Goal: Obtain resource: Download file/media

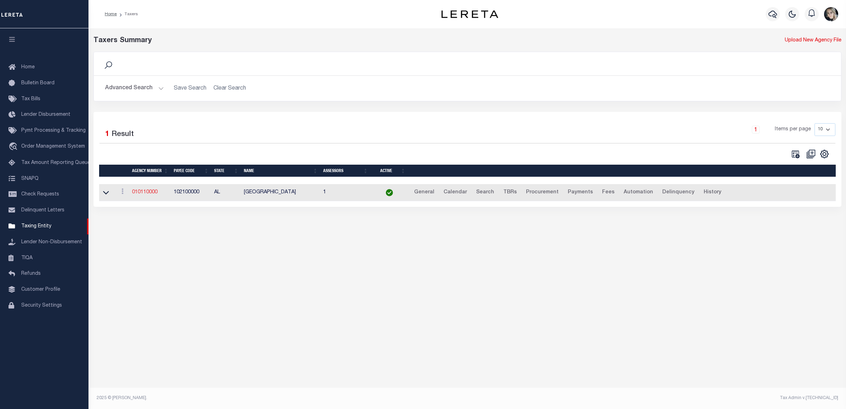
click at [153, 195] on link "010110000" at bounding box center [144, 192] width 25 height 5
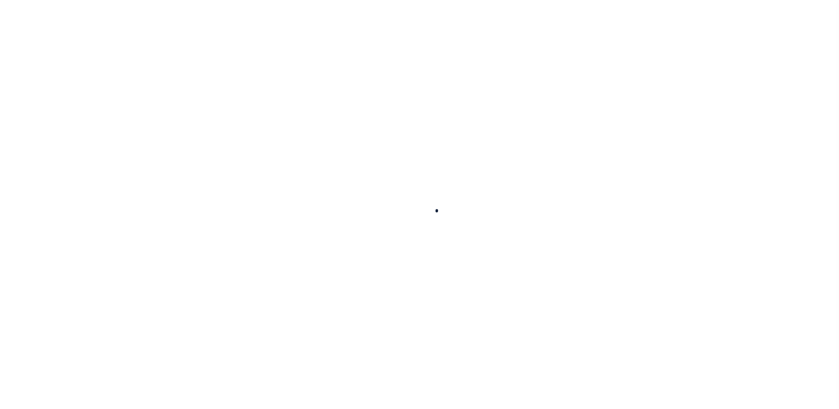
select select
checkbox input "false"
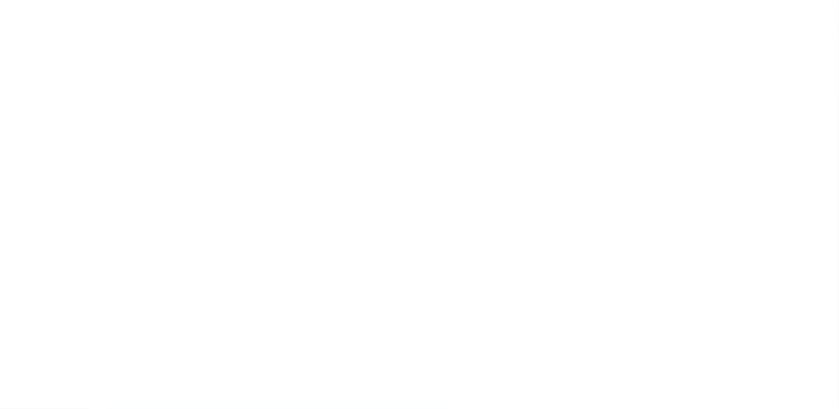
checkbox input "false"
type input "102100000"
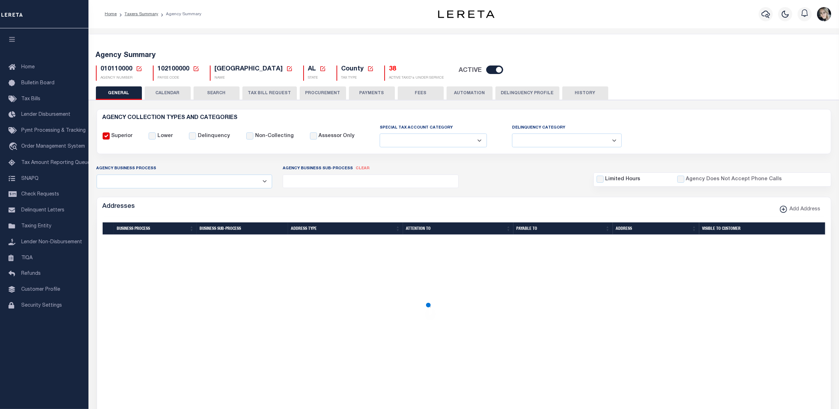
click at [137, 68] on icon at bounding box center [139, 68] width 6 height 6
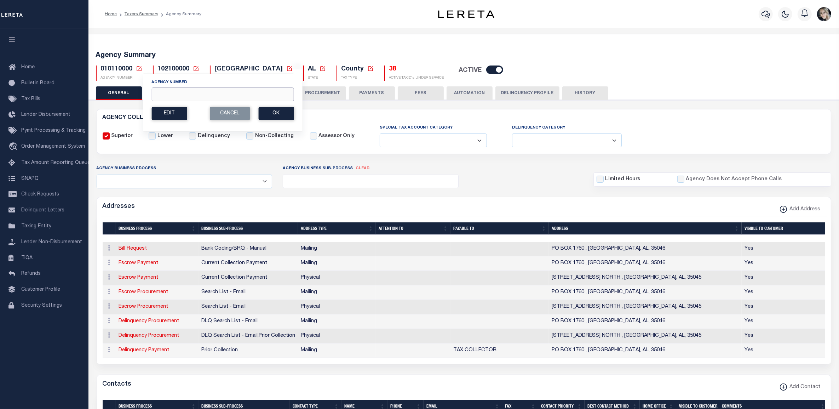
click at [164, 94] on input "Agency Number" at bounding box center [223, 94] width 142 height 14
paste input "390180000"
type input "390180000"
click at [266, 114] on button "Ok" at bounding box center [275, 113] width 35 height 13
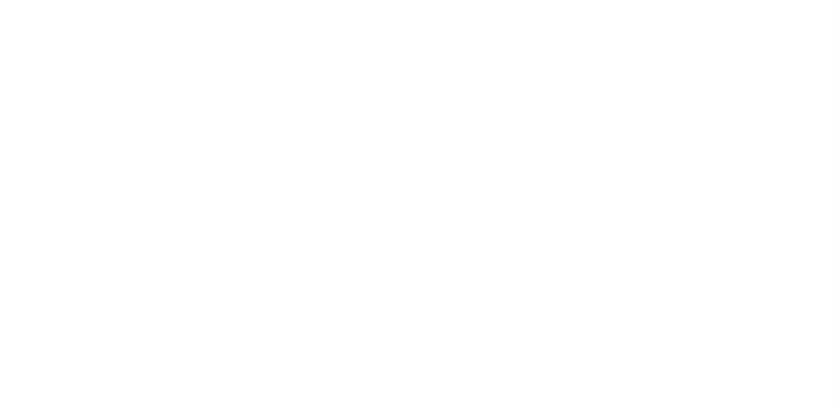
select select
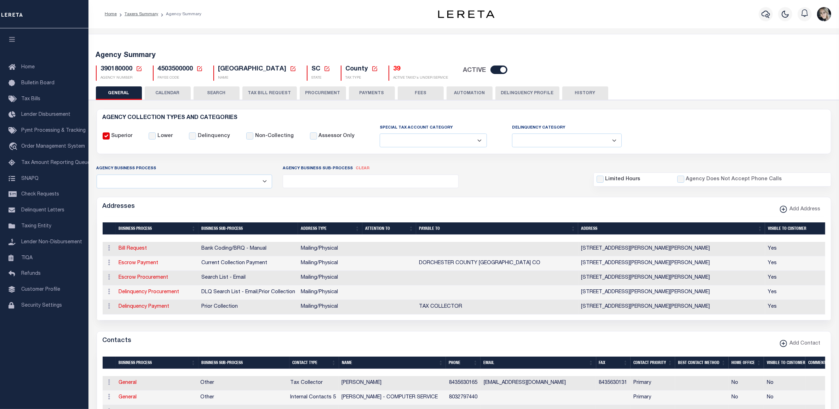
click at [401, 70] on h5 "39" at bounding box center [421, 69] width 55 height 8
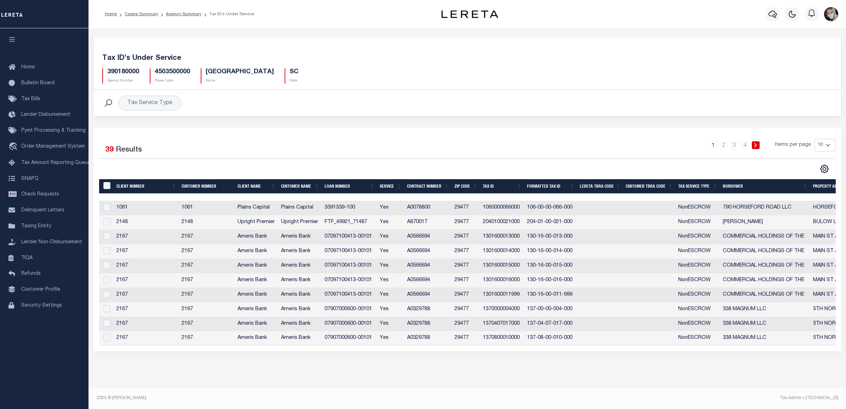
click at [694, 186] on th "Tax Service Type" at bounding box center [697, 186] width 45 height 15
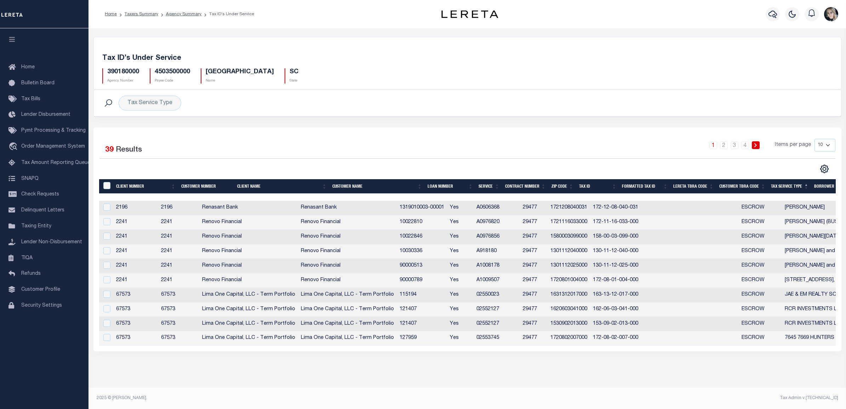
click at [819, 150] on select "10 25 50 100" at bounding box center [825, 145] width 21 height 13
select select "25"
click at [815, 139] on select "10 25 50 100" at bounding box center [825, 145] width 21 height 13
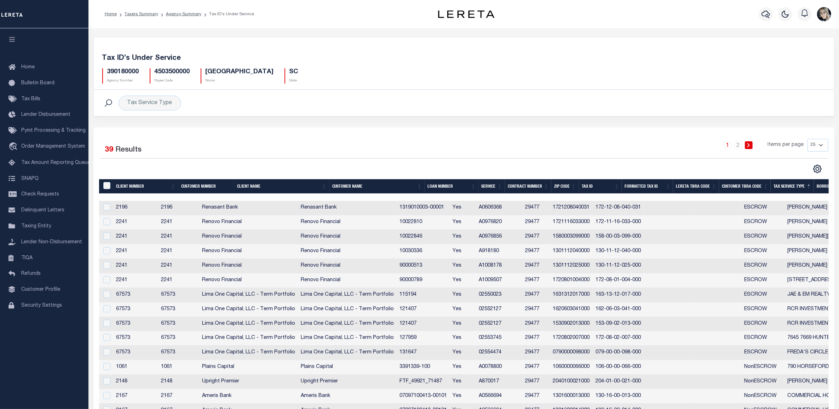
drag, startPoint x: 590, startPoint y: 216, endPoint x: 592, endPoint y: 221, distance: 5.4
click at [592, 219] on td "1721116033000" at bounding box center [572, 222] width 42 height 15
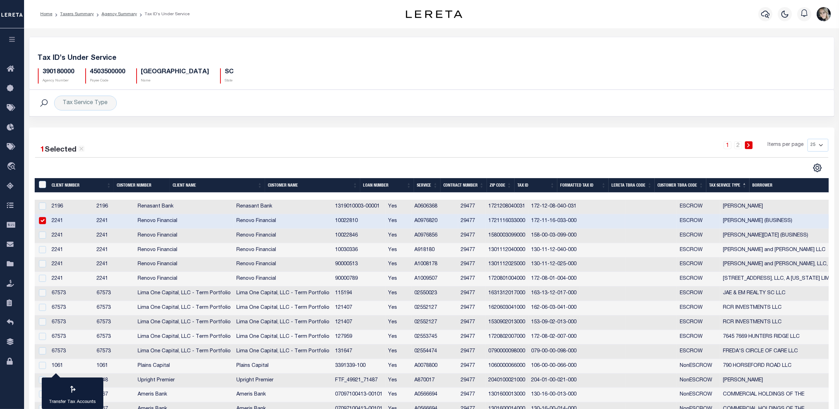
click at [580, 221] on td "172-11-16-033-000" at bounding box center [554, 221] width 51 height 15
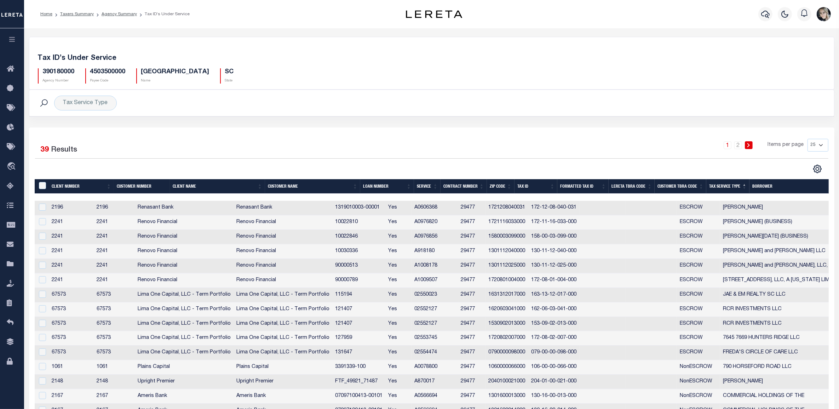
click at [580, 220] on td "172-11-16-033-000" at bounding box center [554, 222] width 51 height 15
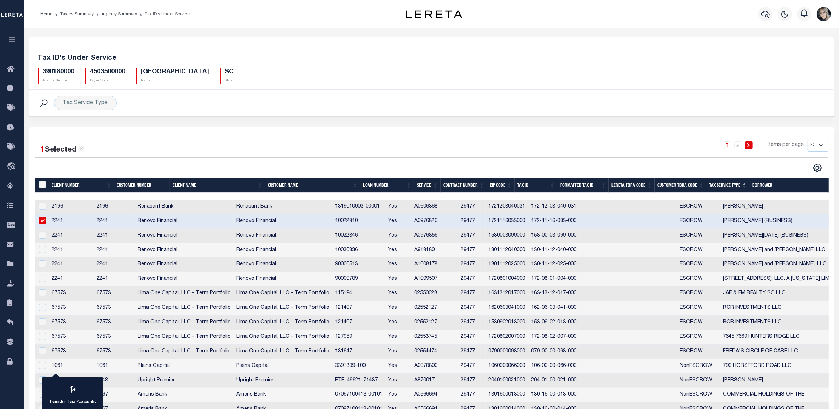
click at [529, 222] on td "1721116033000" at bounding box center [507, 221] width 42 height 15
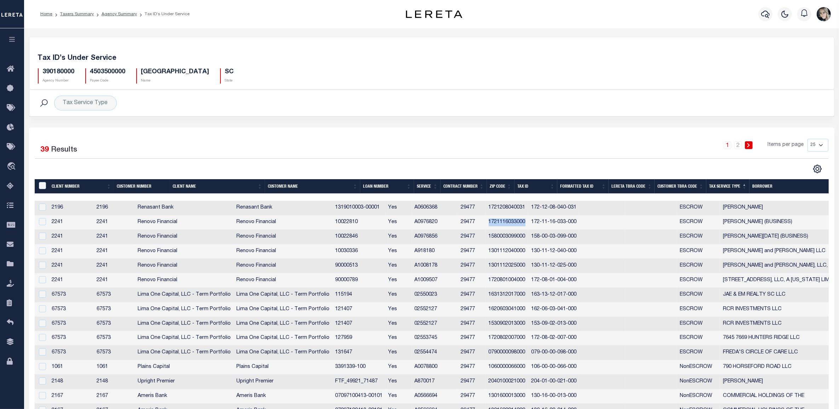
click at [529, 222] on td "1721116033000" at bounding box center [507, 222] width 42 height 15
checkbox input "true"
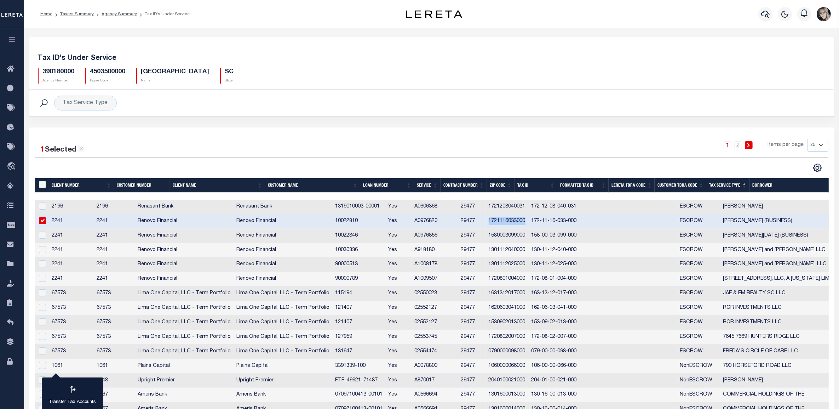
copy td "1721116033000"
click at [109, 15] on link "Agency Summary" at bounding box center [119, 14] width 35 height 4
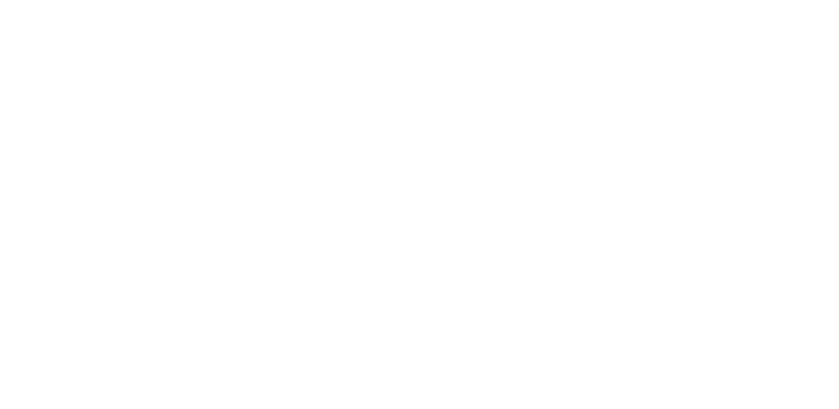
select select
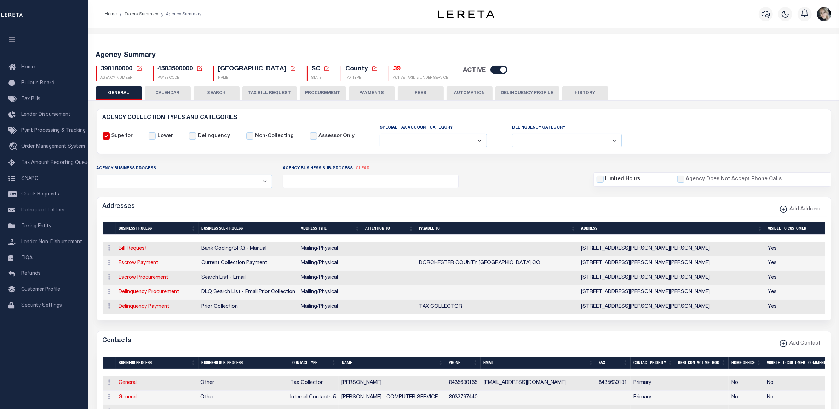
click at [266, 91] on button "TAX BILL REQUEST" at bounding box center [270, 92] width 55 height 13
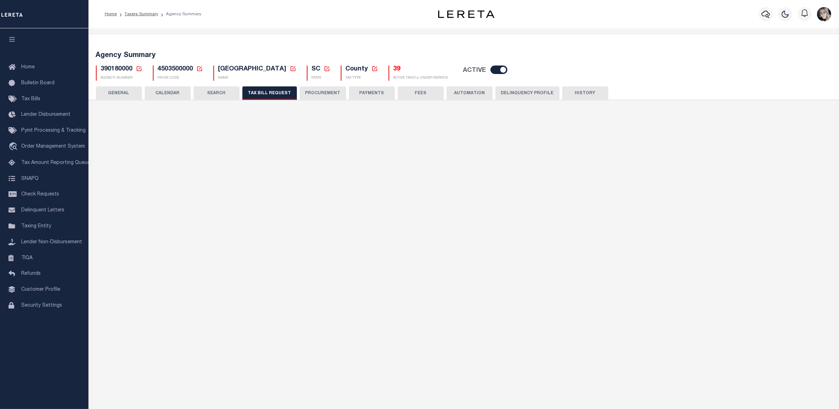
select select "27"
checkbox input "false"
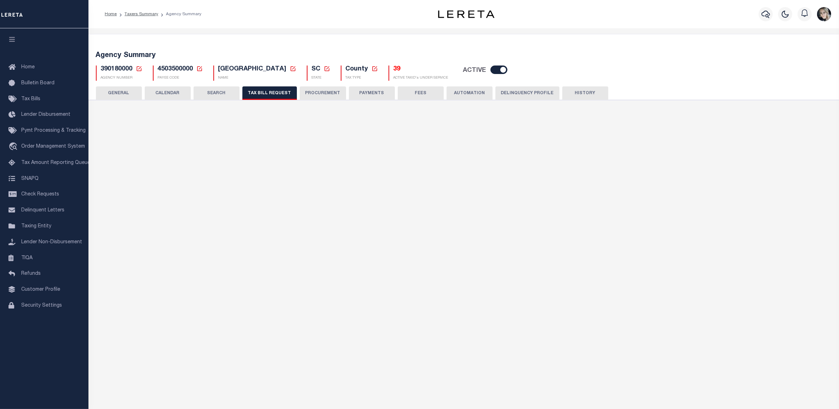
select select "22"
select select "false"
select select
select select "7803021001"
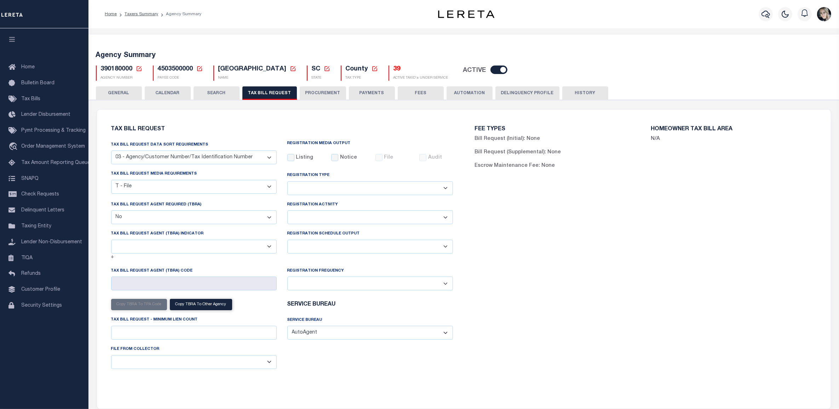
click at [324, 250] on select "Delta File Full File" at bounding box center [370, 247] width 166 height 14
select select "1"
click at [287, 241] on select "Delta File Full File" at bounding box center [370, 247] width 166 height 14
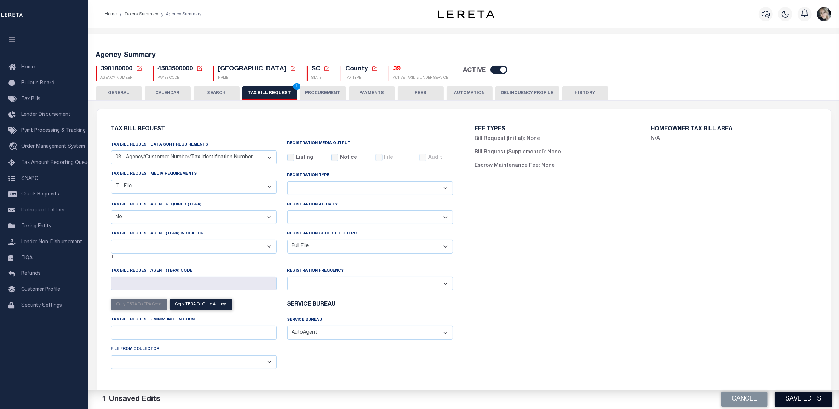
click at [807, 402] on button "Save Edits" at bounding box center [803, 399] width 57 height 15
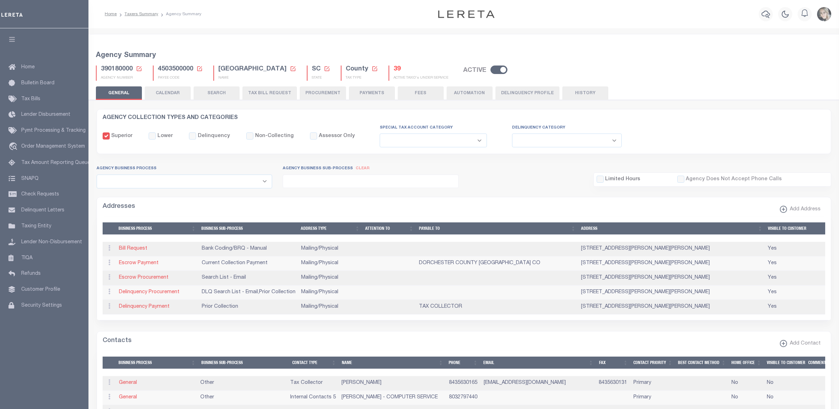
select select
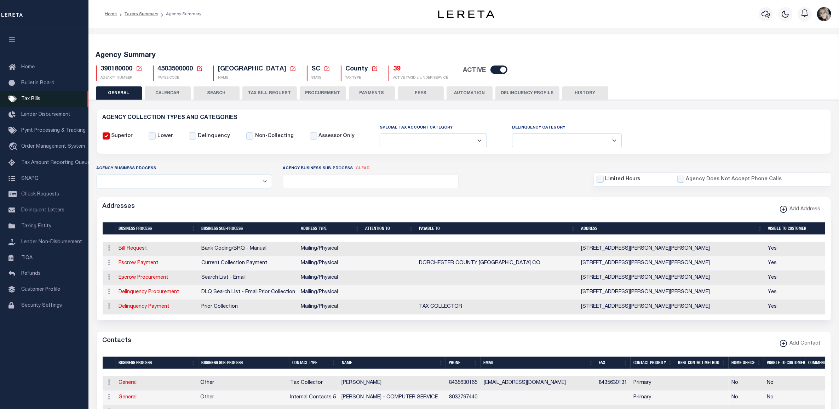
click at [41, 95] on link "Tax Bills" at bounding box center [44, 99] width 89 height 16
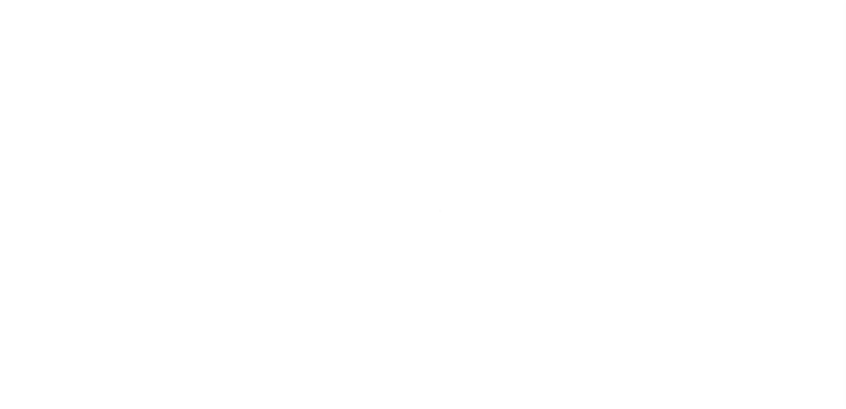
select select
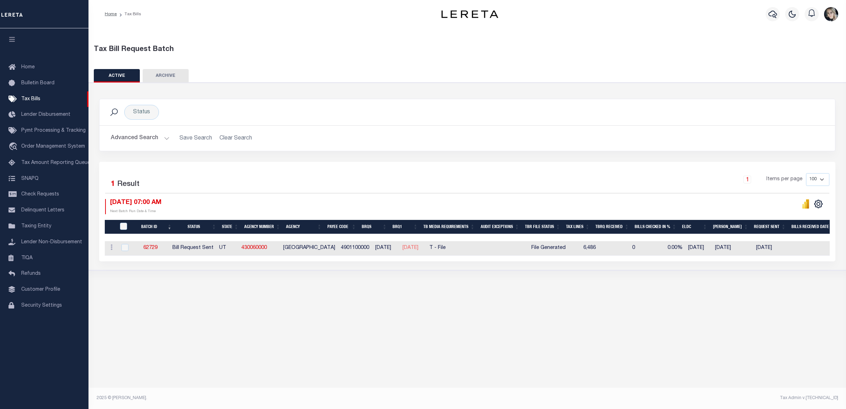
click at [162, 138] on button "Advanced Search" at bounding box center [140, 138] width 59 height 14
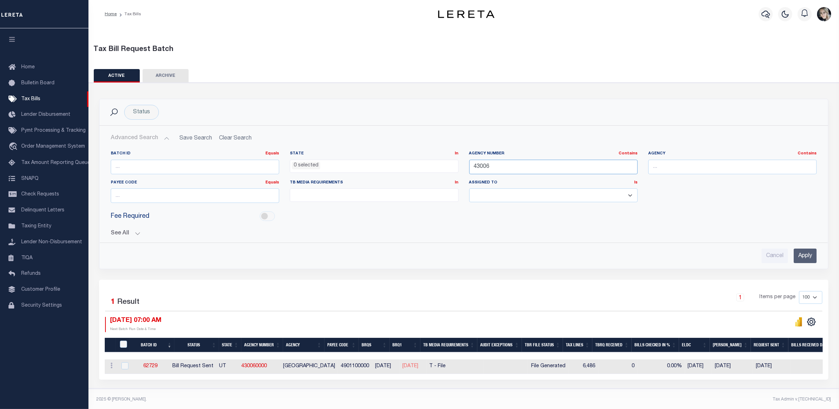
click at [528, 166] on input "43006" at bounding box center [553, 167] width 169 height 15
type input "390180000"
click at [802, 256] on input "Apply" at bounding box center [805, 256] width 23 height 15
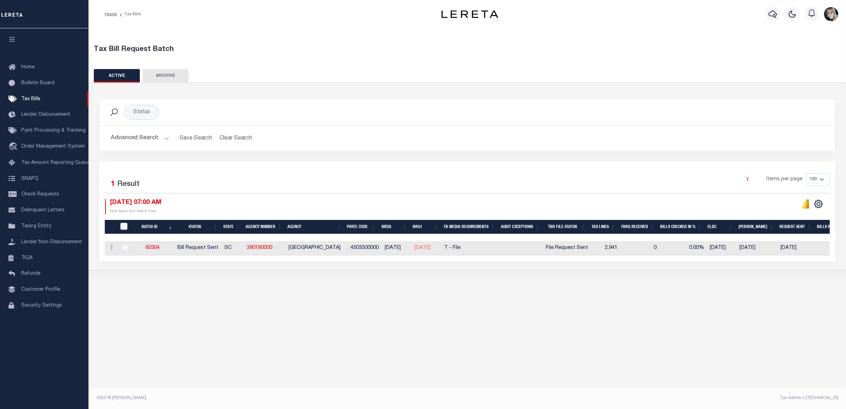
drag, startPoint x: 488, startPoint y: 261, endPoint x: 511, endPoint y: 261, distance: 23.0
click at [511, 256] on div "Batch ID Status State Agency Number Agency Payee Code BRQS BRQ1 TB Media Requir…" at bounding box center [467, 248] width 725 height 15
click at [132, 372] on div "Tax Bill Request Batch ACTIVE ARCHIVE HISTORY In 1" at bounding box center [468, 212] width 758 height 368
click at [259, 248] on link "390180000" at bounding box center [259, 247] width 25 height 5
checkbox input "true"
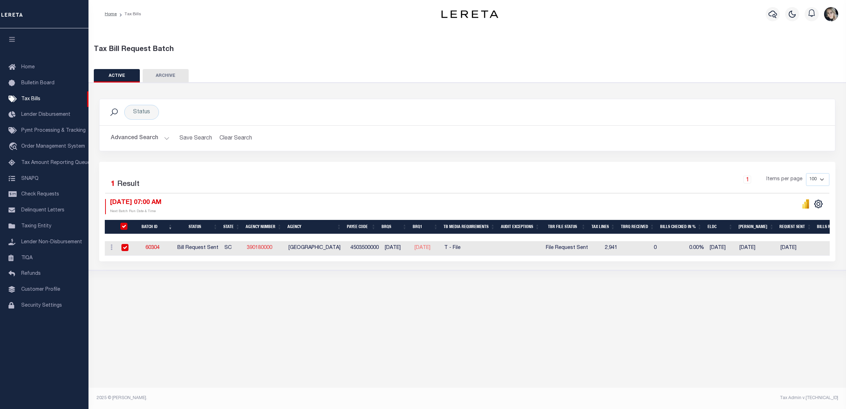
checkbox input "true"
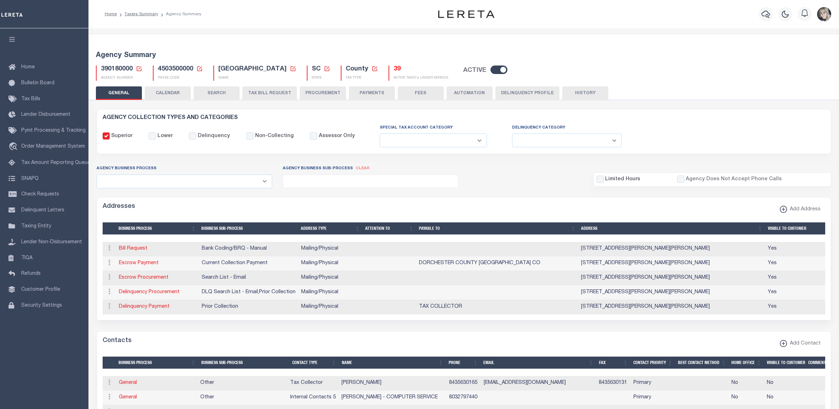
select select
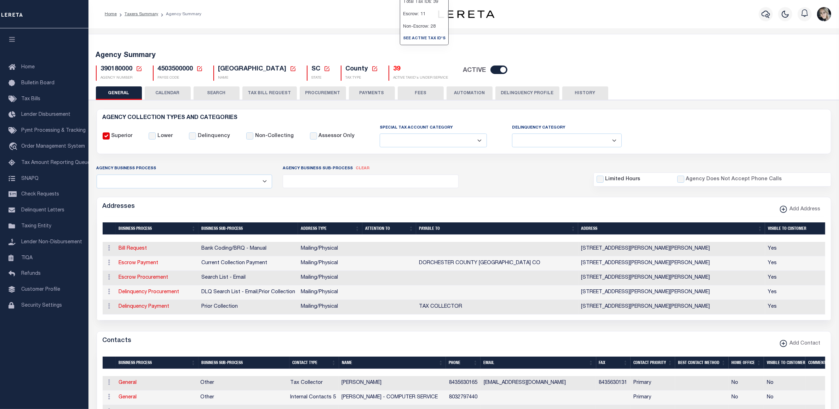
click at [401, 70] on h5 "39" at bounding box center [421, 69] width 55 height 8
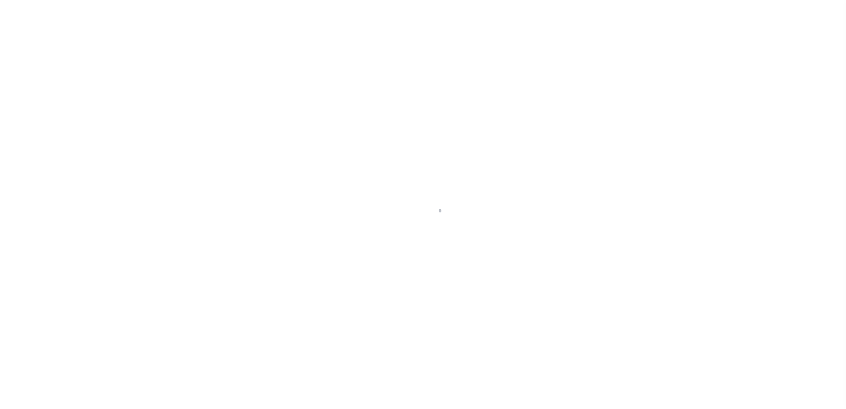
select select "25"
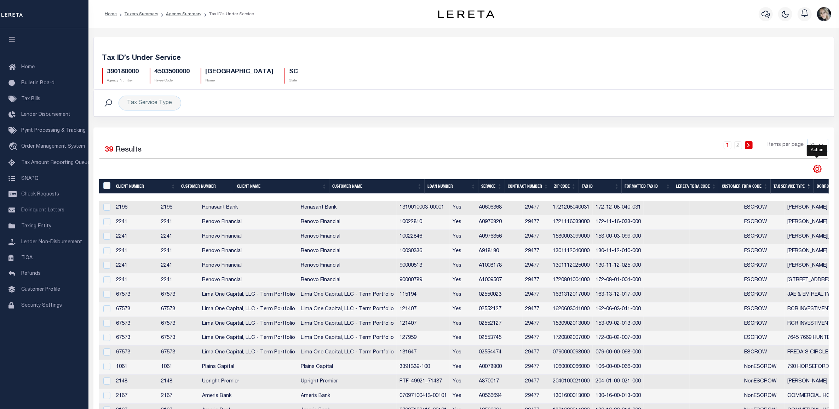
click at [816, 167] on icon "" at bounding box center [817, 168] width 9 height 9
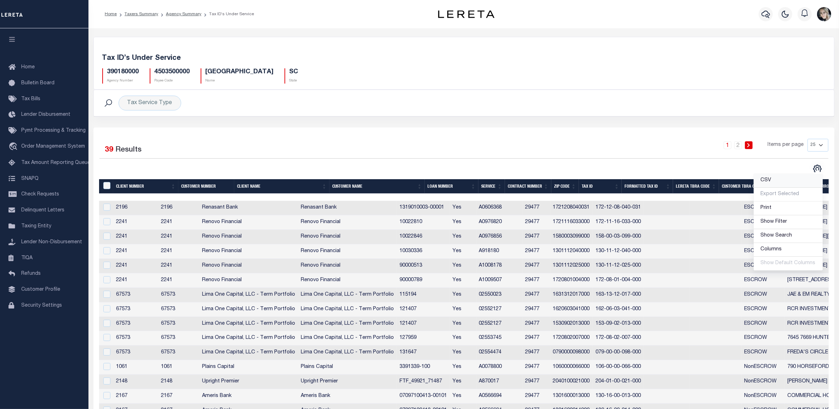
click at [768, 179] on span "CSV" at bounding box center [766, 180] width 11 height 5
